Goal: Find specific page/section: Find specific page/section

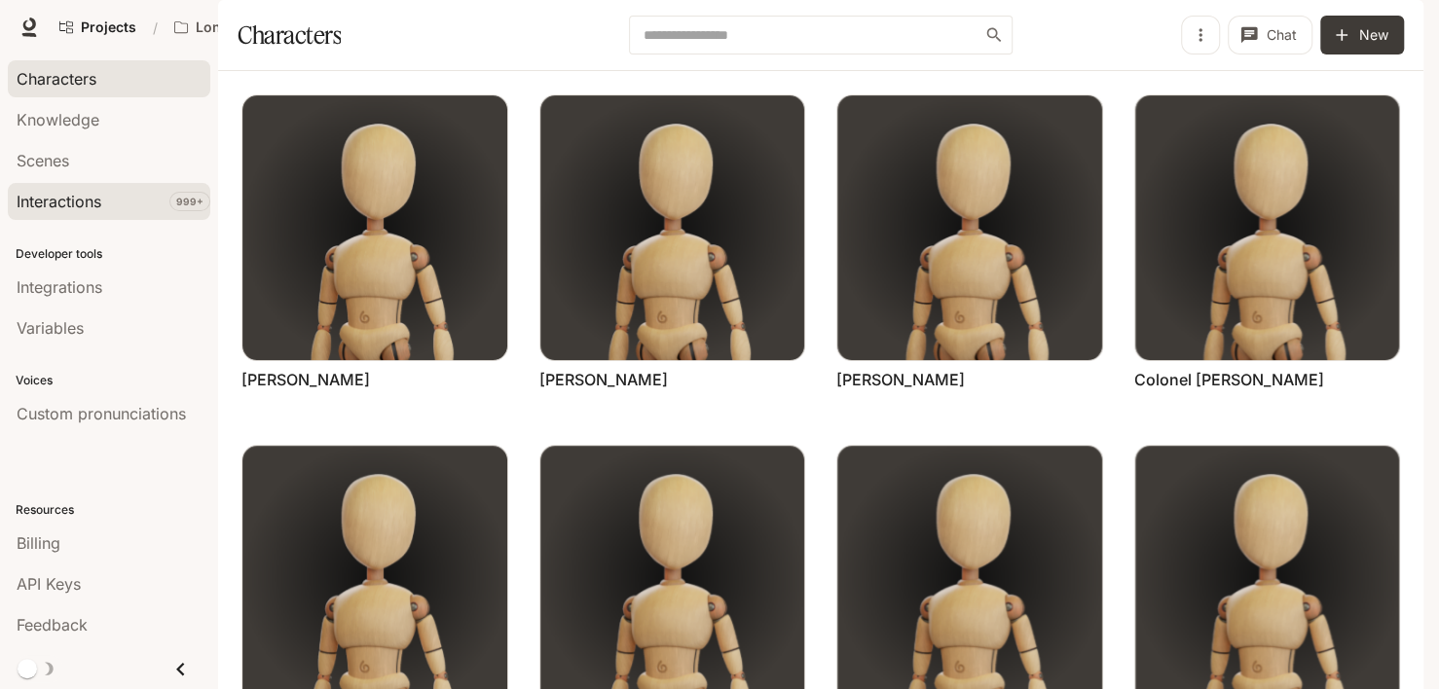
click at [74, 199] on span "Interactions" at bounding box center [59, 201] width 85 height 23
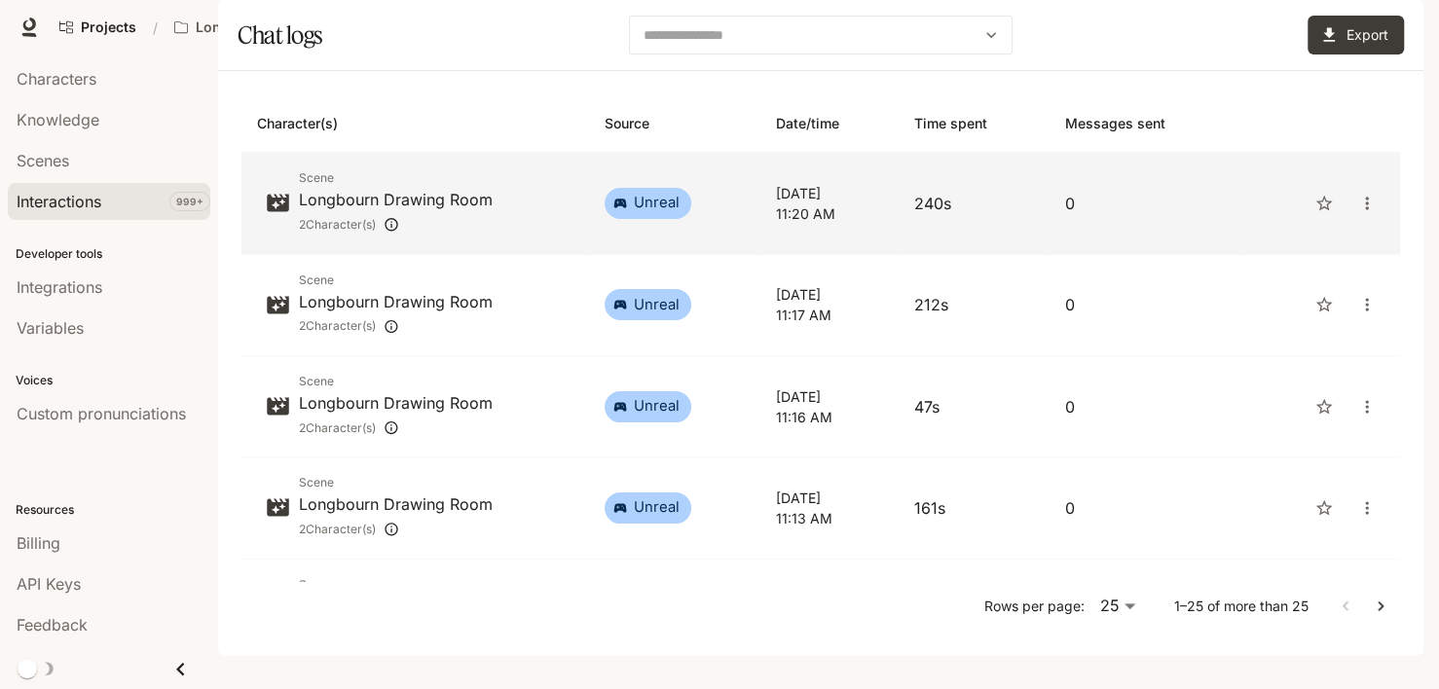
click at [428, 211] on p "Longbourn Drawing Room" at bounding box center [396, 199] width 194 height 23
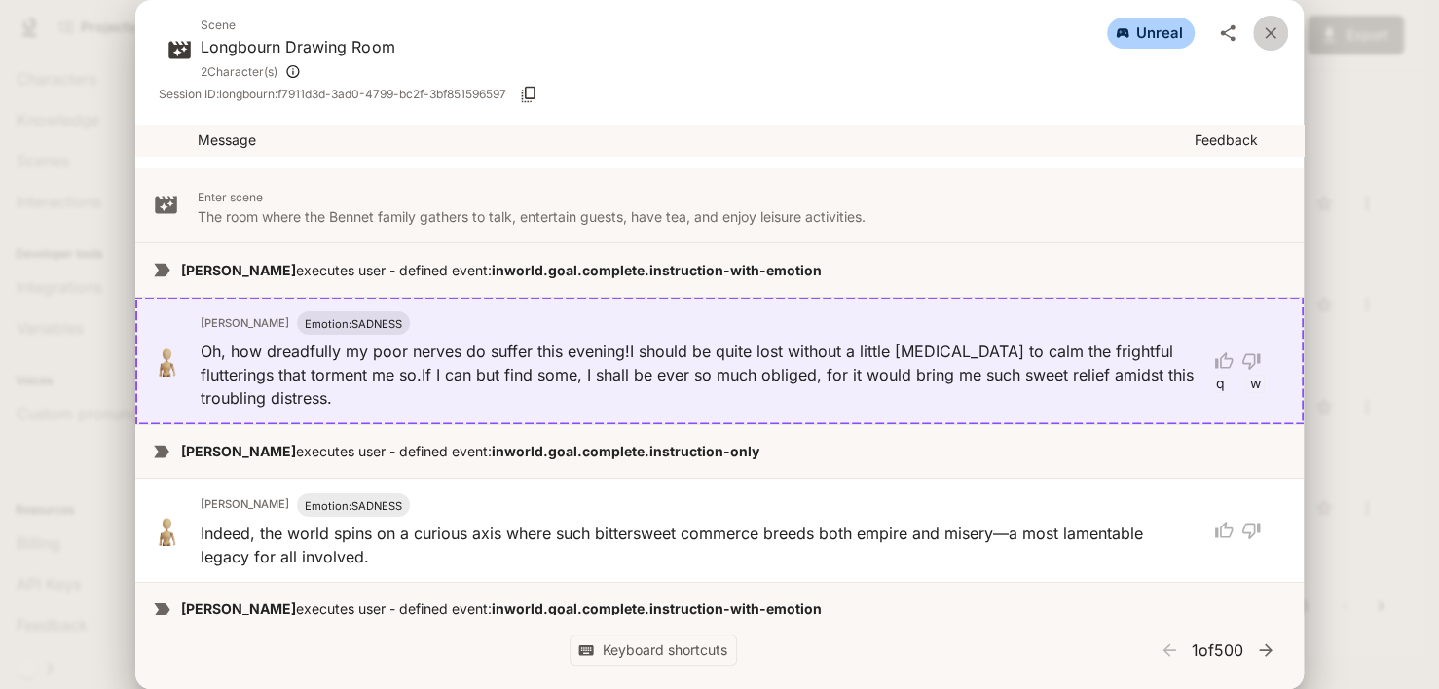
click at [1269, 35] on icon "close" at bounding box center [1270, 32] width 19 height 19
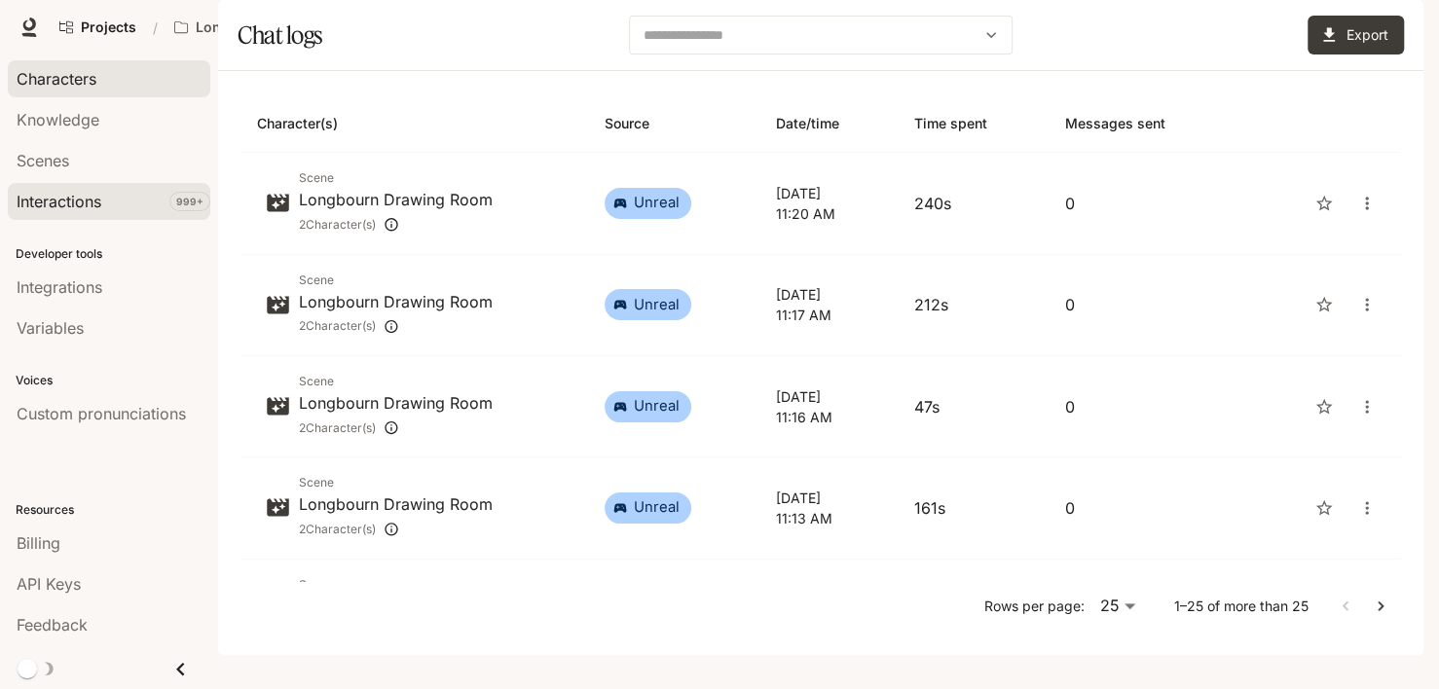
click at [62, 71] on span "Characters" at bounding box center [57, 78] width 80 height 23
